Goal: Task Accomplishment & Management: Complete application form

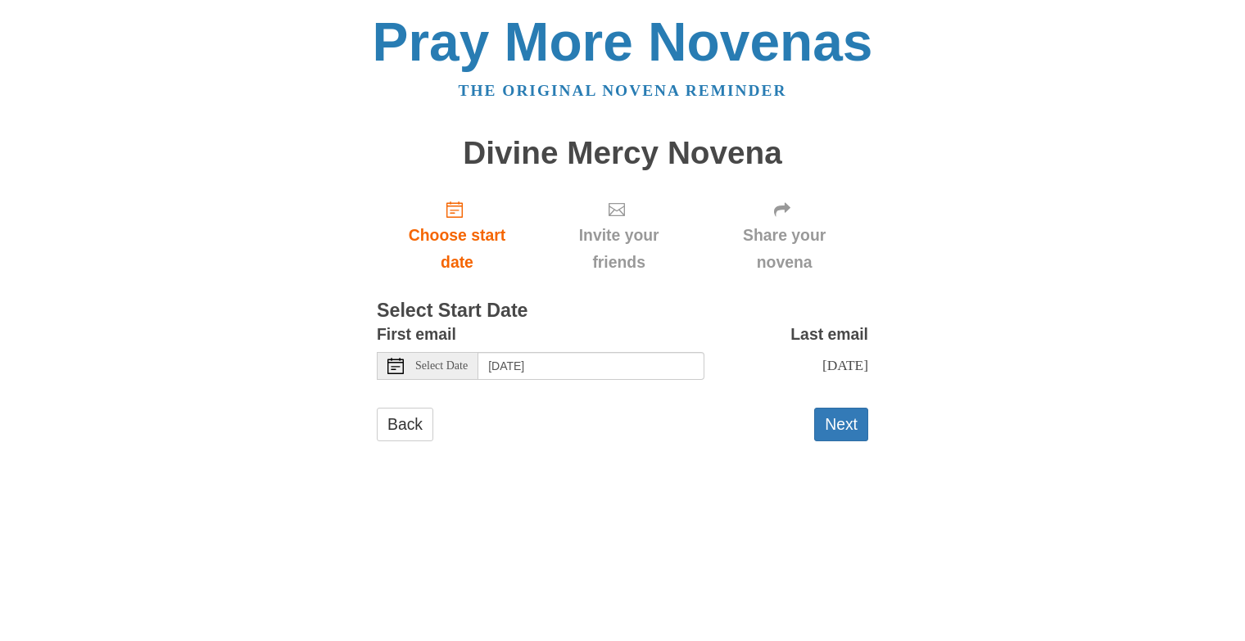
click at [456, 363] on span "Select Date" at bounding box center [441, 365] width 52 height 11
click at [841, 432] on button "Next" at bounding box center [841, 425] width 54 height 34
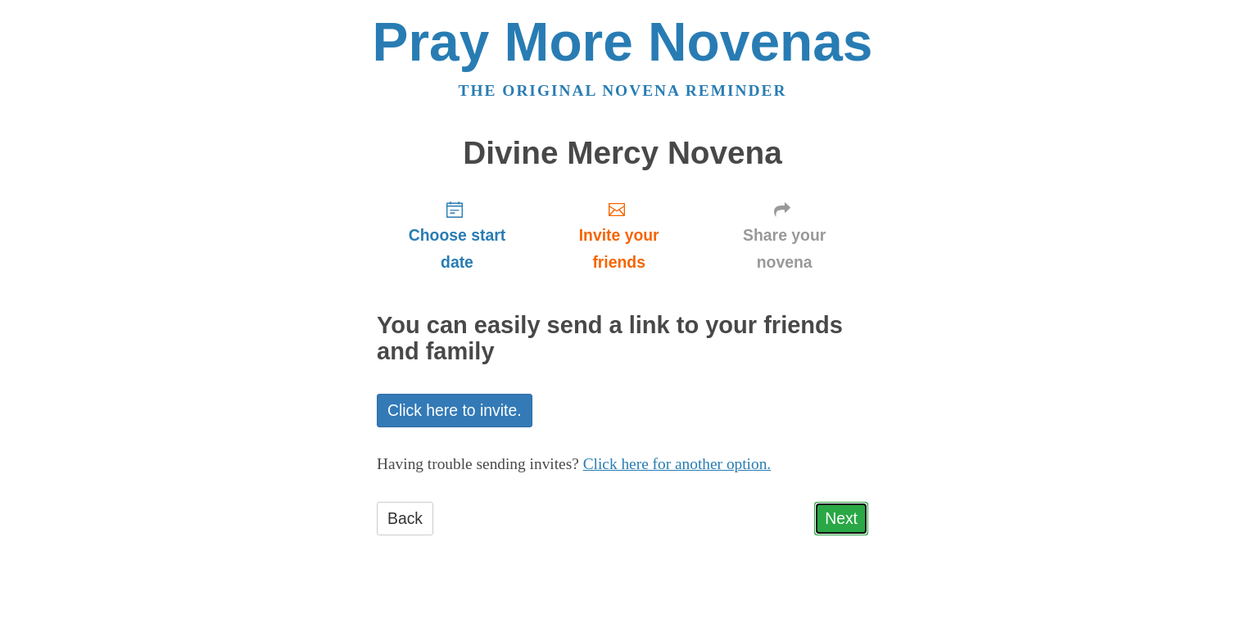
click at [844, 514] on link "Next" at bounding box center [841, 519] width 54 height 34
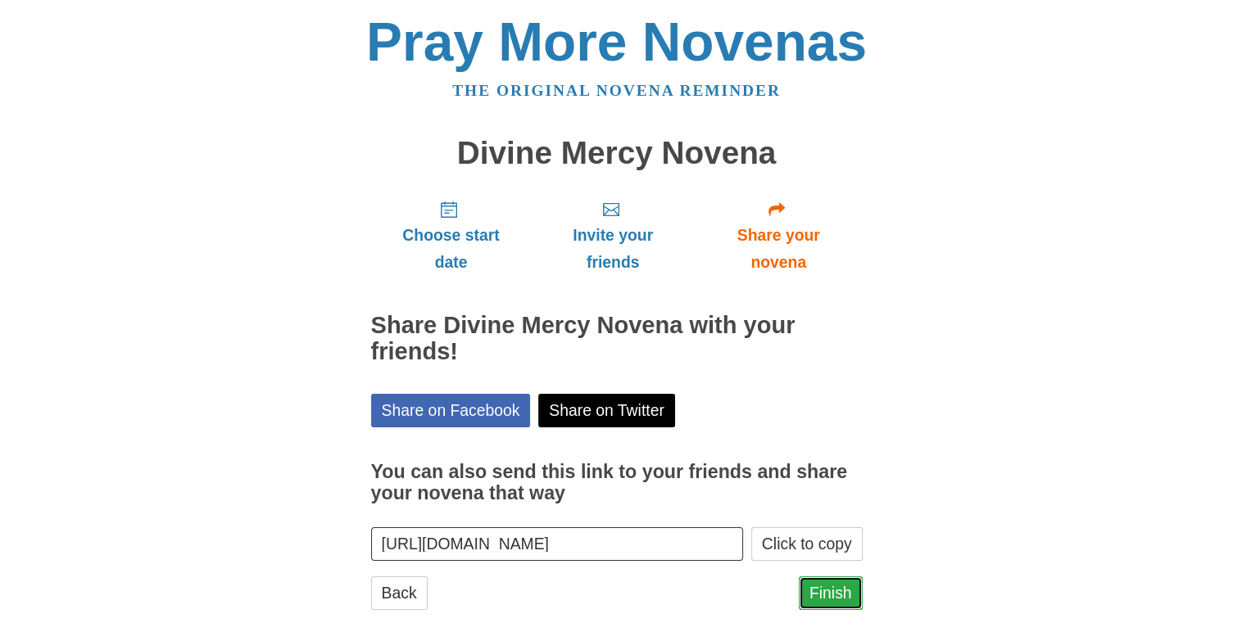
click at [823, 591] on link "Finish" at bounding box center [831, 594] width 64 height 34
